Goal: Information Seeking & Learning: Learn about a topic

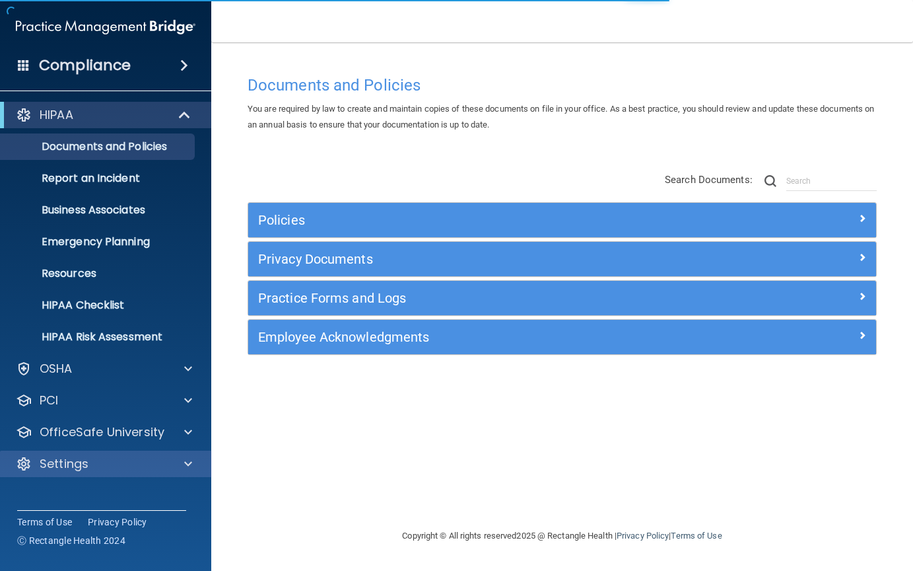
click at [148, 464] on div "Settings" at bounding box center [88, 464] width 164 height 16
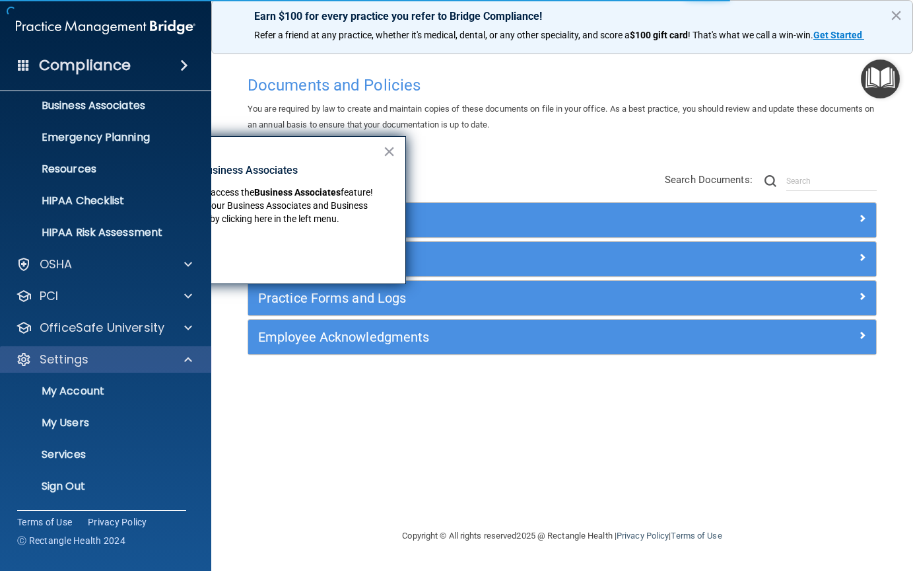
scroll to position [101, 0]
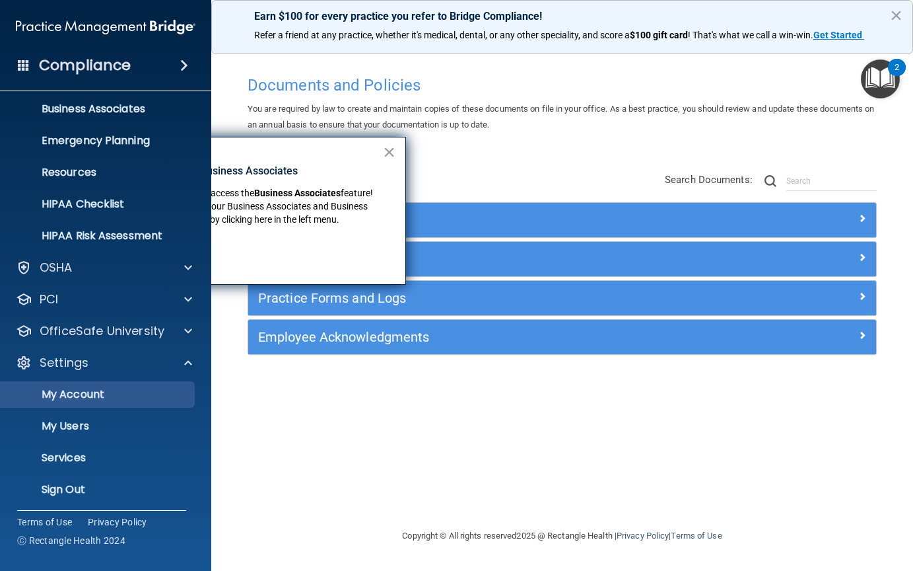
click at [89, 401] on p "My Account" at bounding box center [99, 394] width 180 height 13
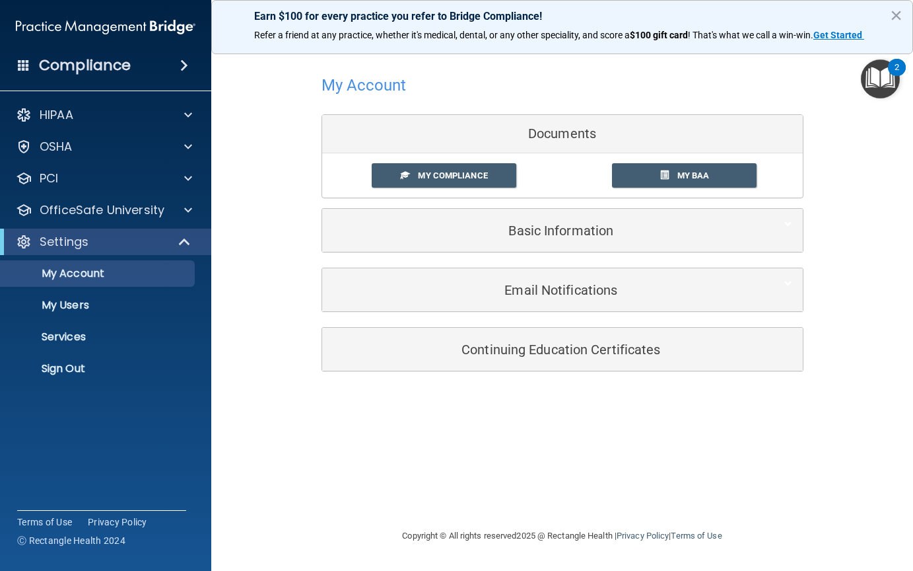
click at [499, 228] on h5 "Basic Information" at bounding box center [542, 230] width 421 height 15
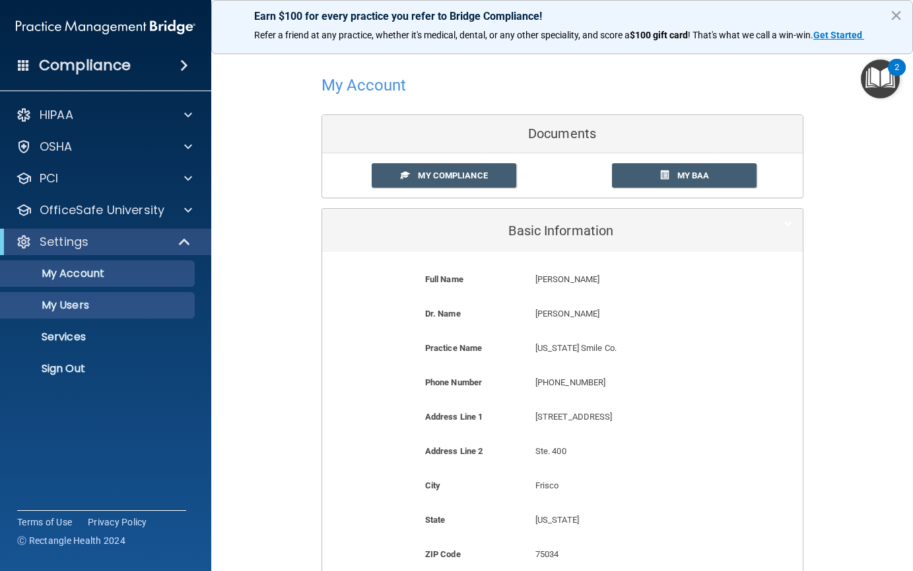
click at [85, 310] on p "My Users" at bounding box center [99, 304] width 180 height 13
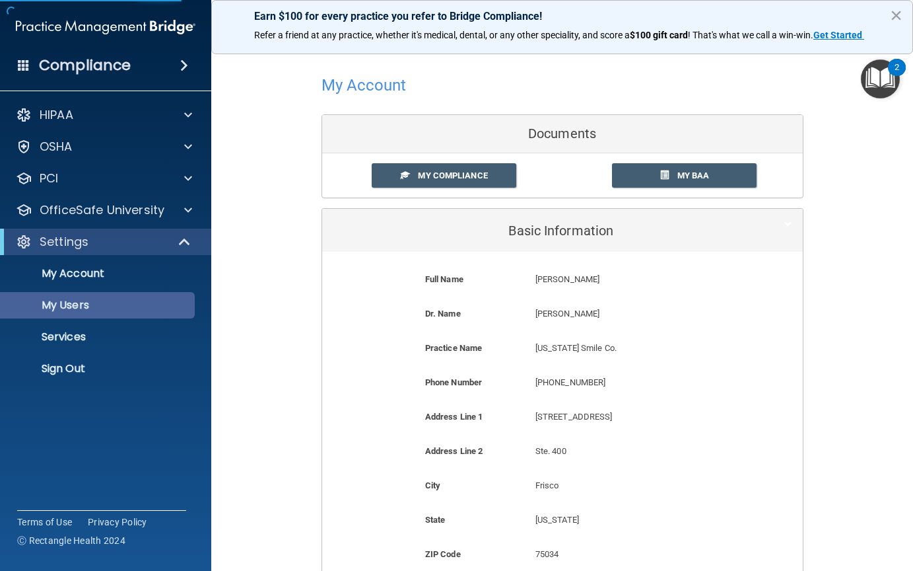
select select "20"
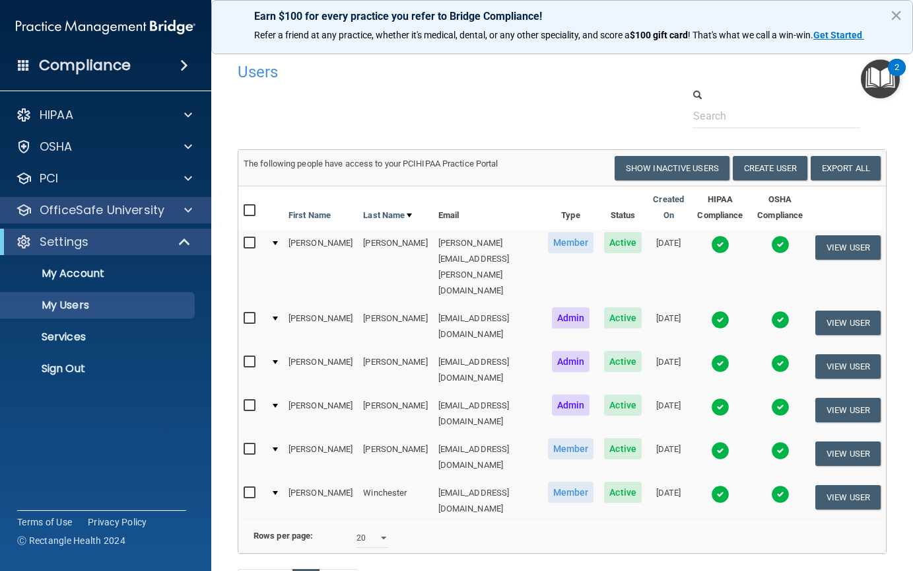
click at [98, 217] on p "OfficeSafe University" at bounding box center [102, 210] width 125 height 16
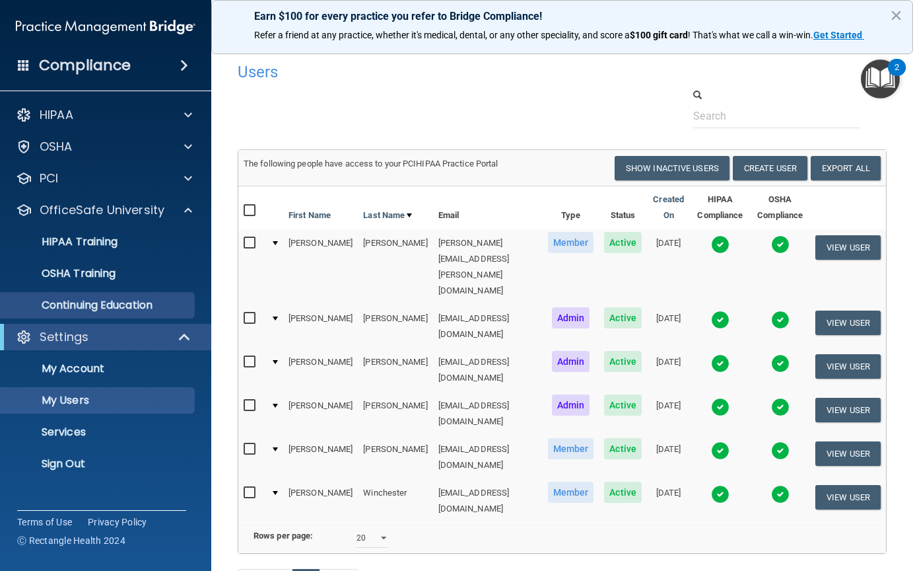
click at [78, 306] on p "Continuing Education" at bounding box center [99, 304] width 180 height 13
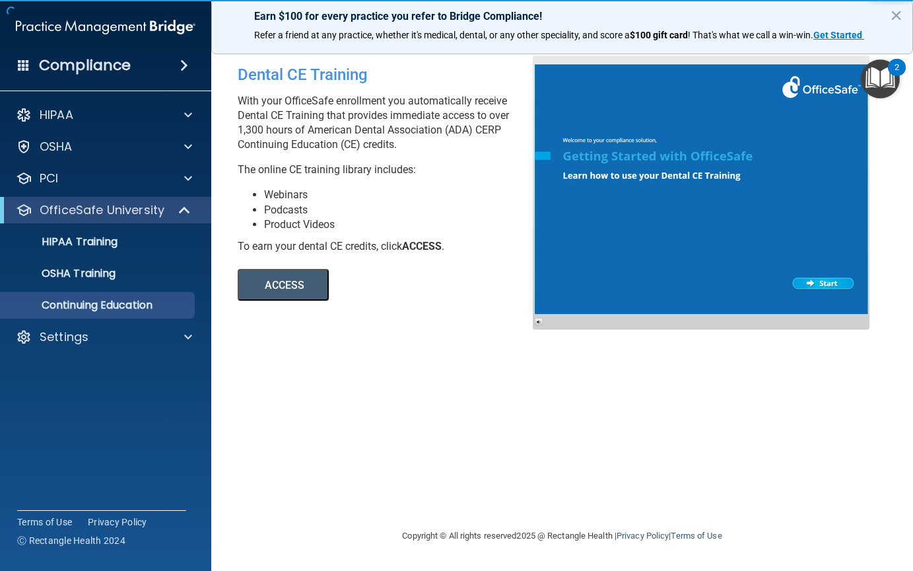
click at [266, 283] on button "ACCESS" at bounding box center [283, 285] width 91 height 32
